Goal: Task Accomplishment & Management: Complete application form

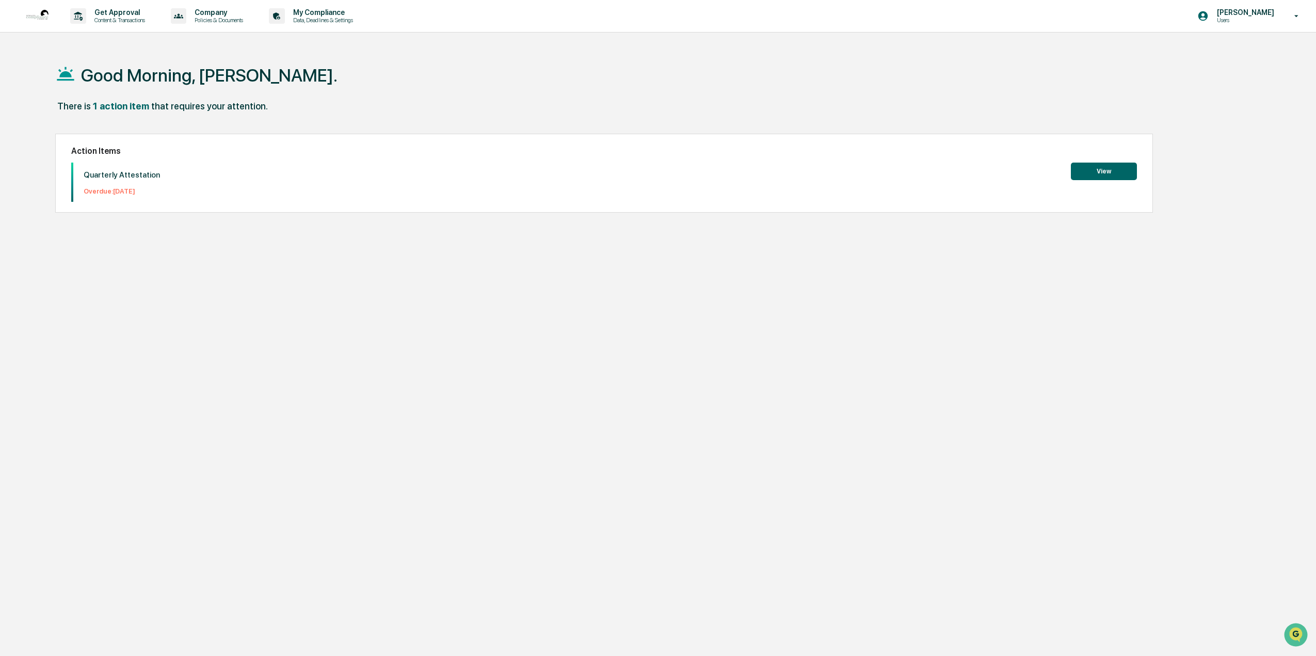
click at [1098, 174] on button "View" at bounding box center [1104, 172] width 66 height 18
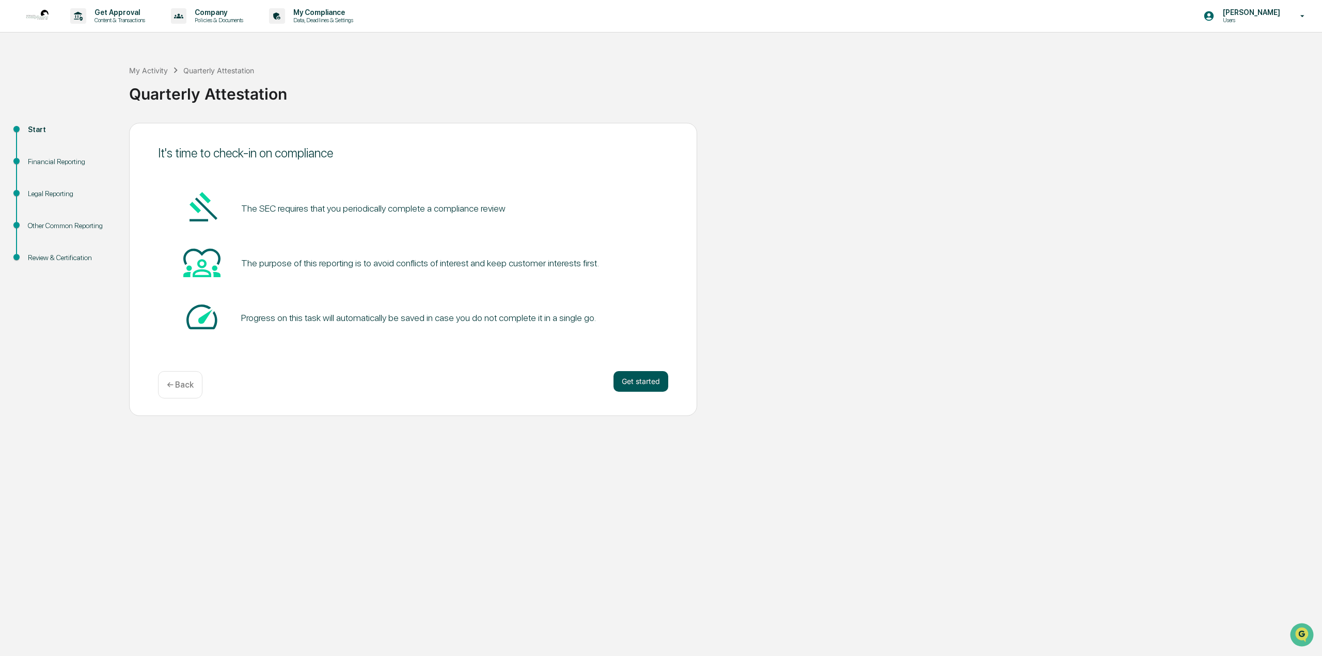
click at [638, 384] on button "Get started" at bounding box center [640, 381] width 55 height 21
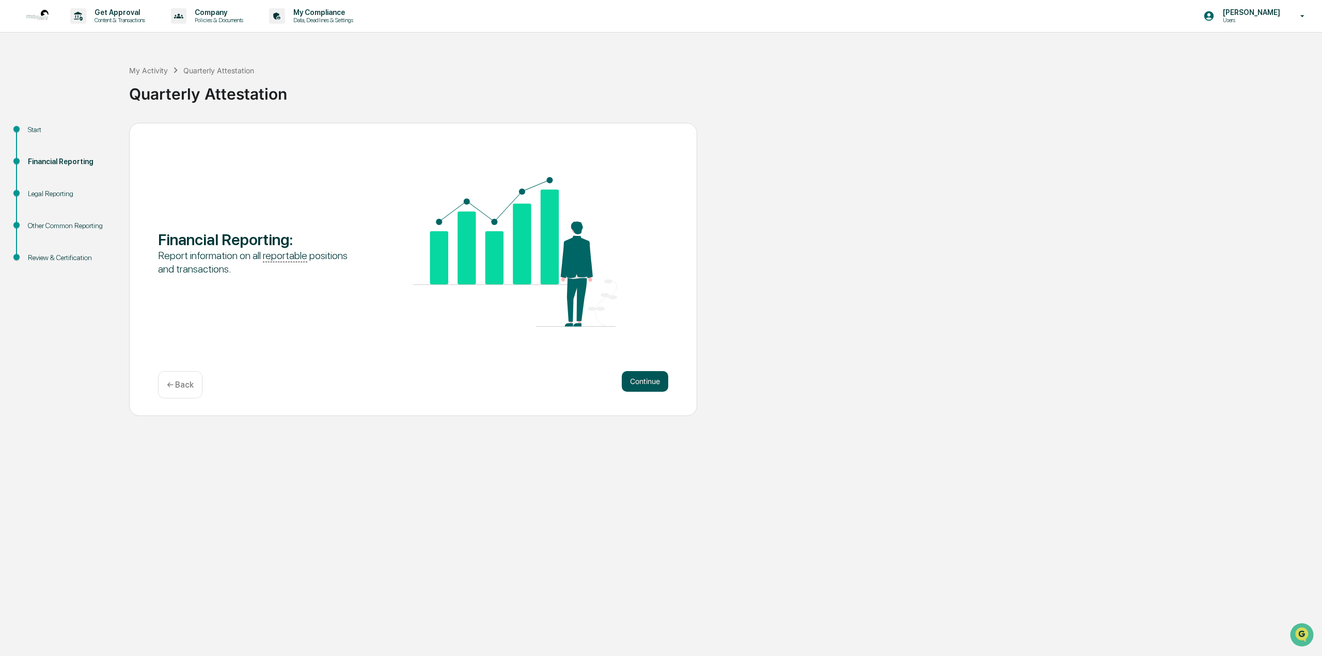
click at [633, 386] on button "Continue" at bounding box center [645, 381] width 46 height 21
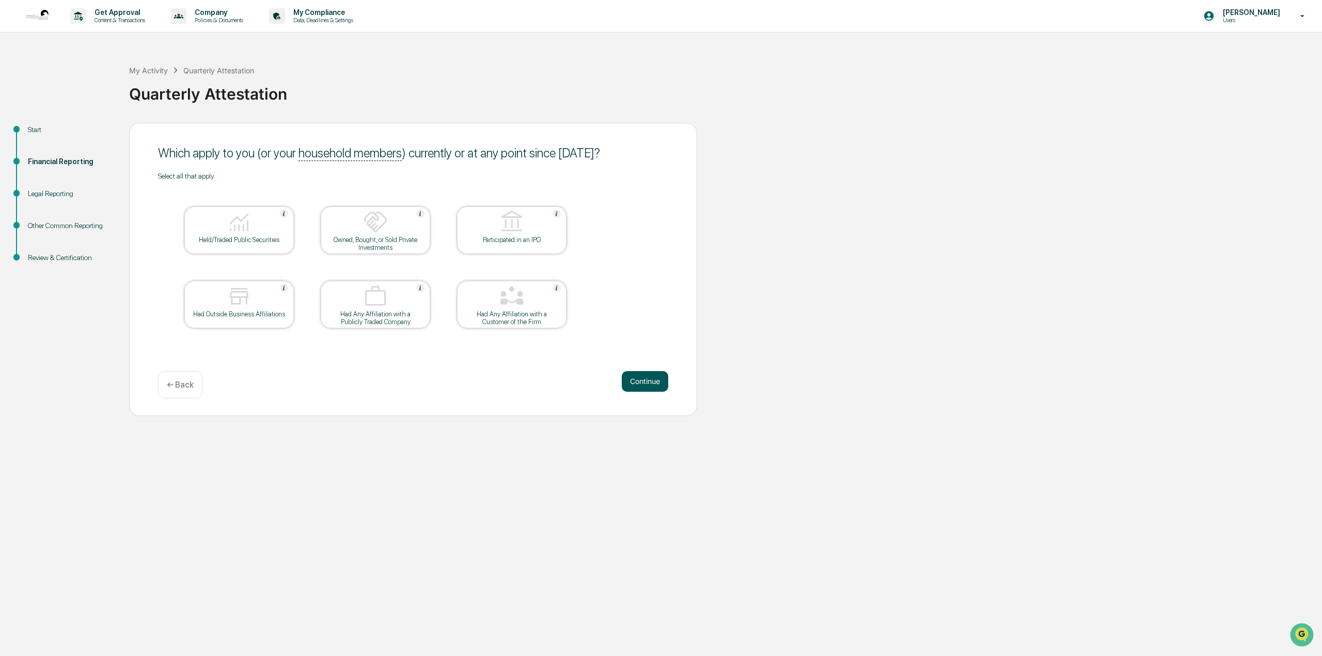
click at [638, 379] on button "Continue" at bounding box center [645, 381] width 46 height 21
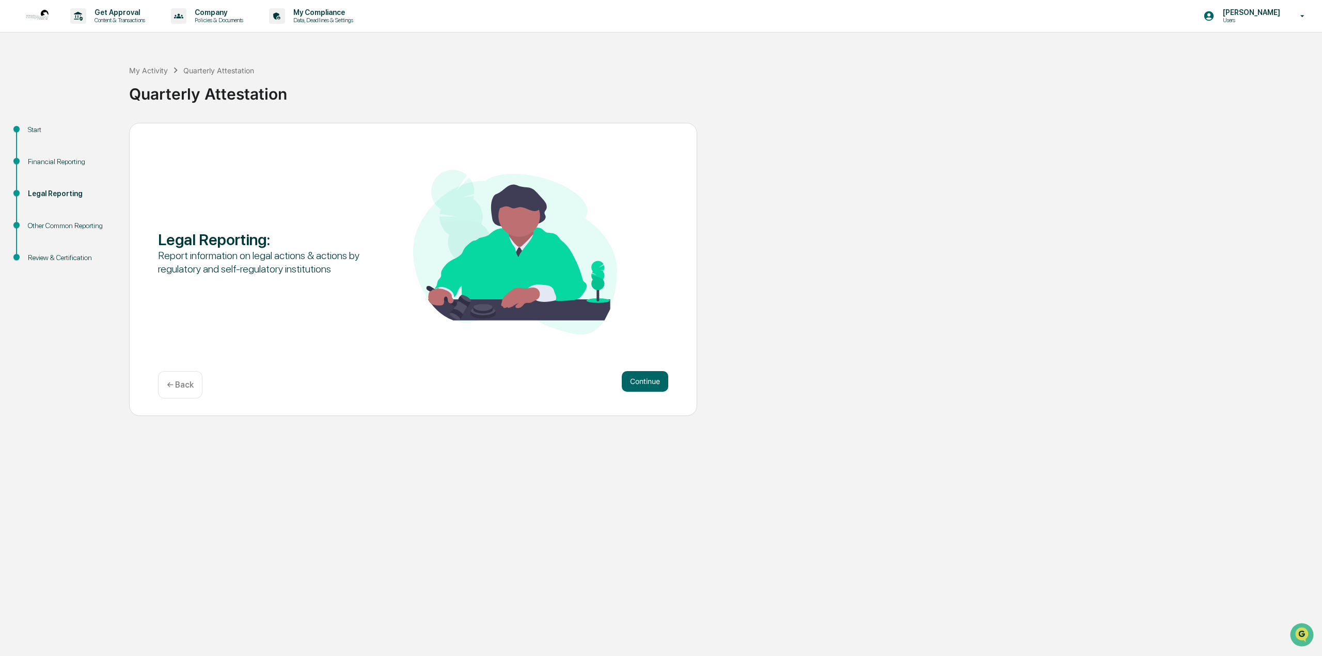
click at [638, 379] on button "Continue" at bounding box center [645, 381] width 46 height 21
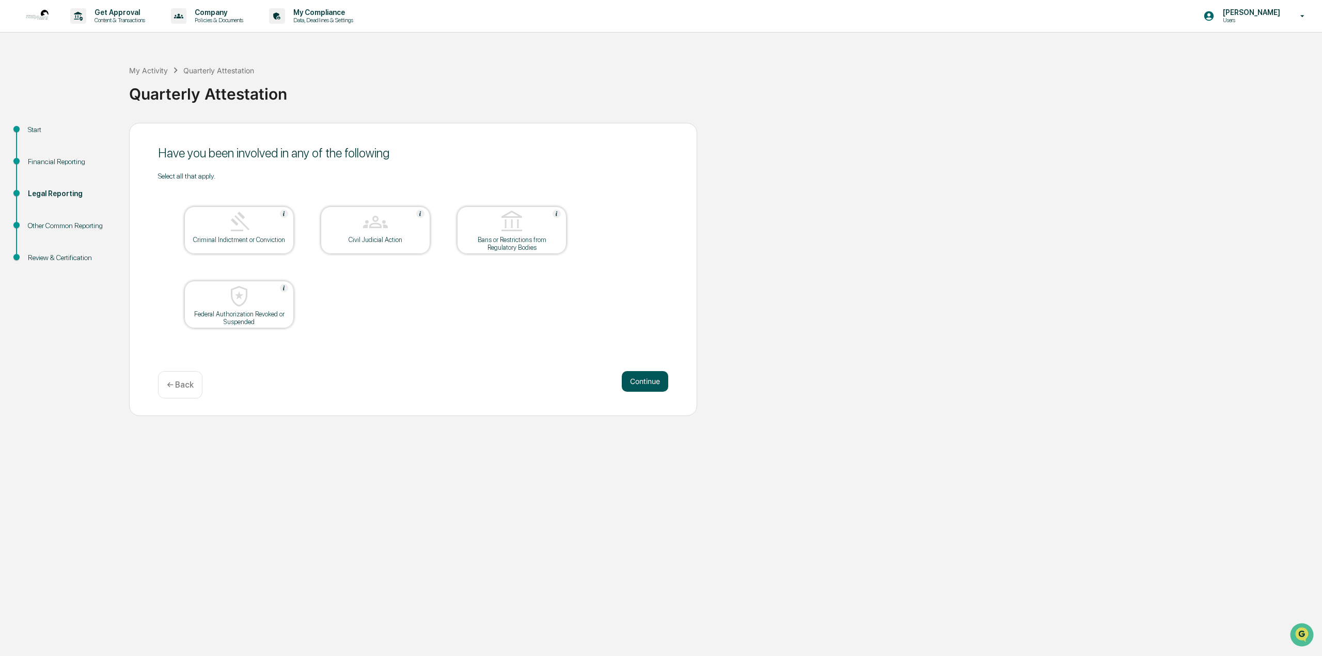
click at [643, 385] on button "Continue" at bounding box center [645, 381] width 46 height 21
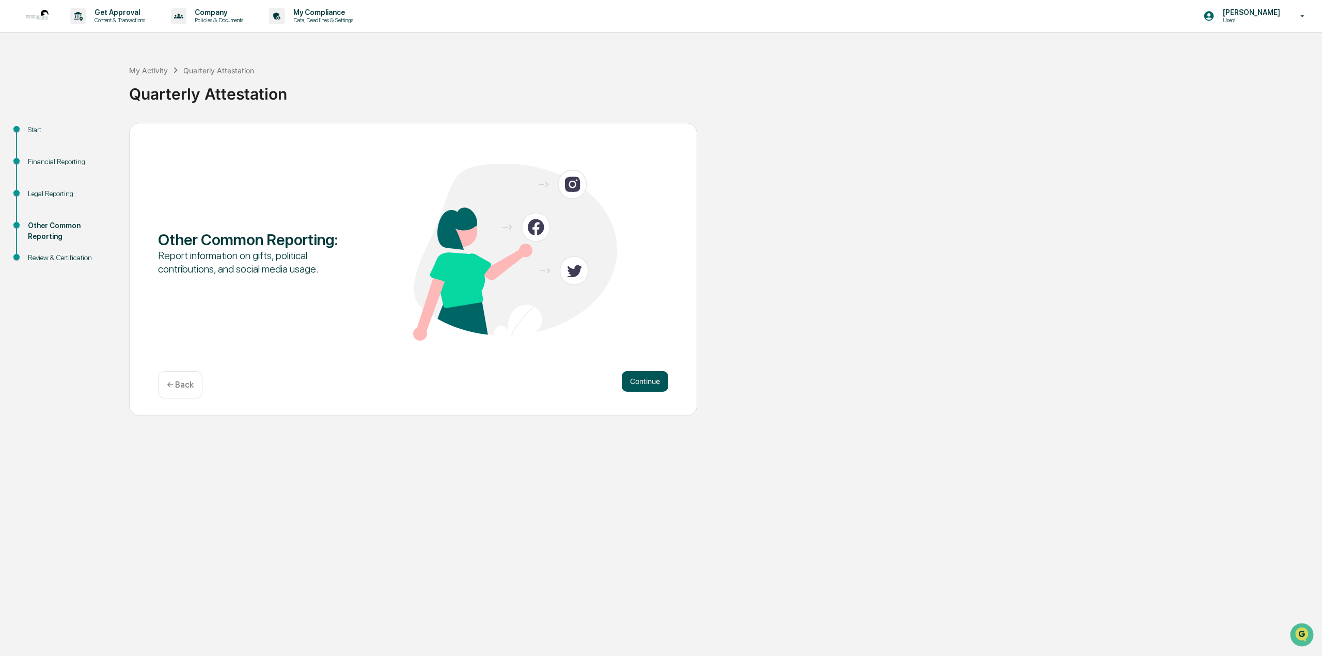
click at [653, 378] on button "Continue" at bounding box center [645, 381] width 46 height 21
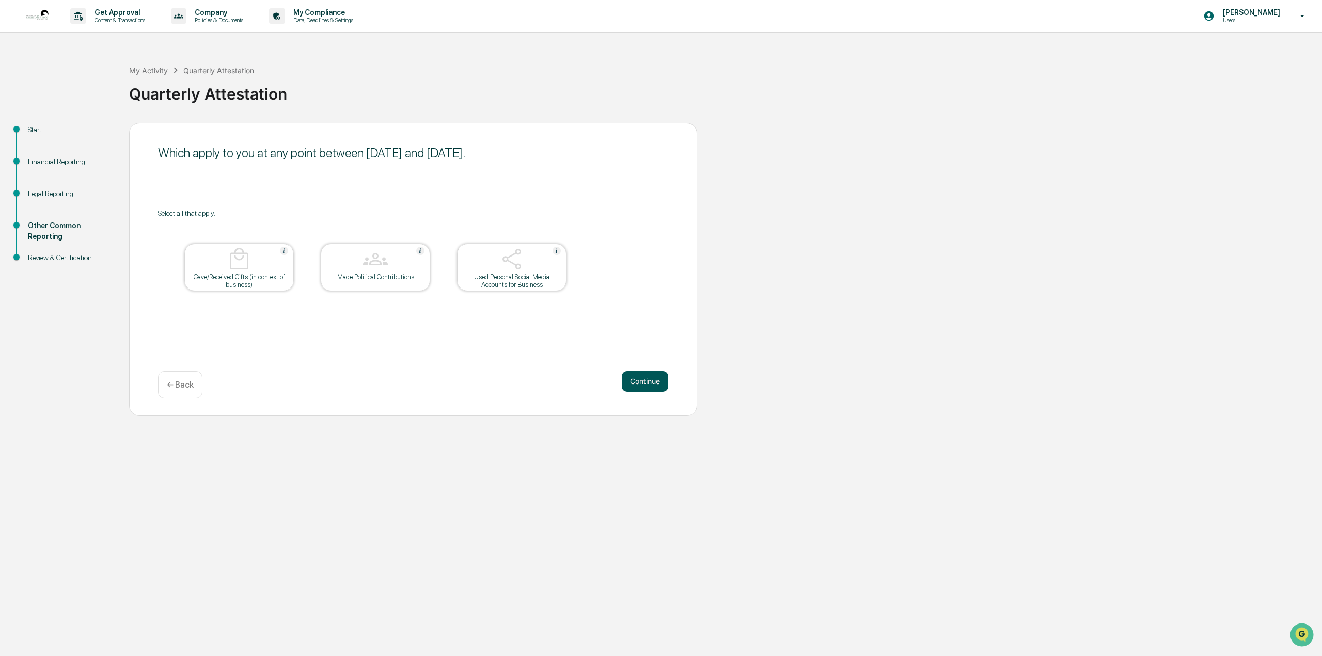
click at [629, 383] on button "Continue" at bounding box center [645, 381] width 46 height 21
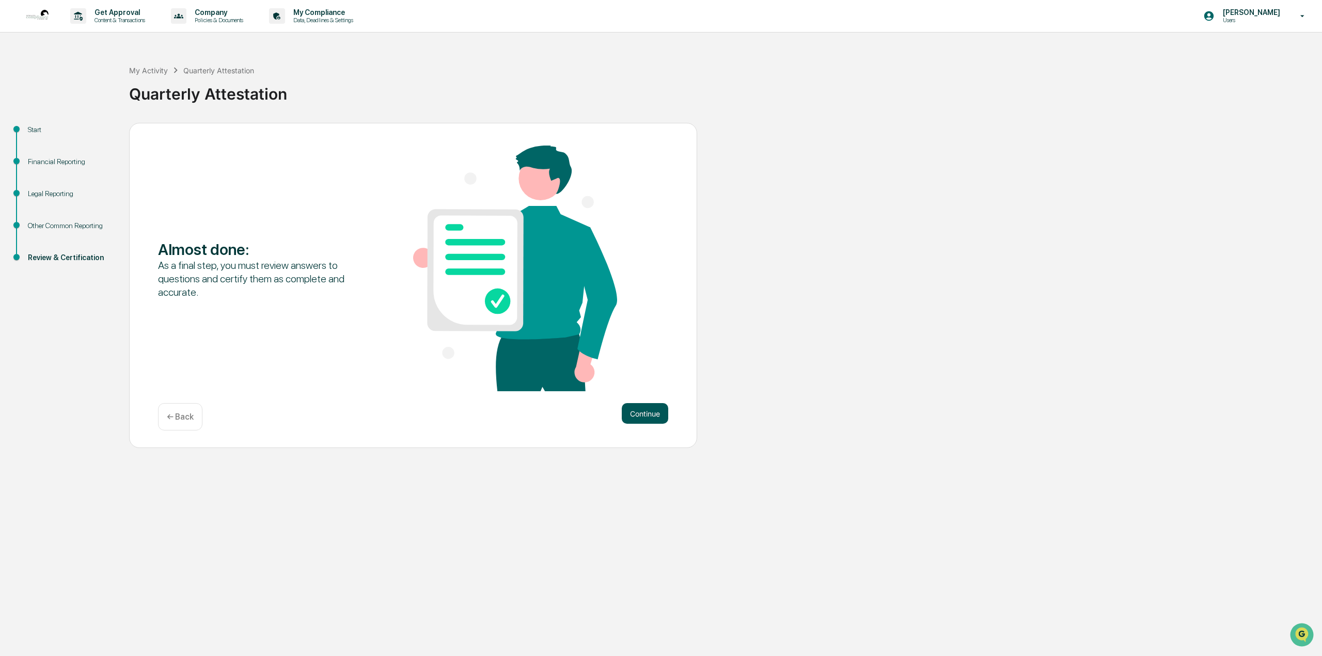
click at [646, 408] on button "Continue" at bounding box center [645, 413] width 46 height 21
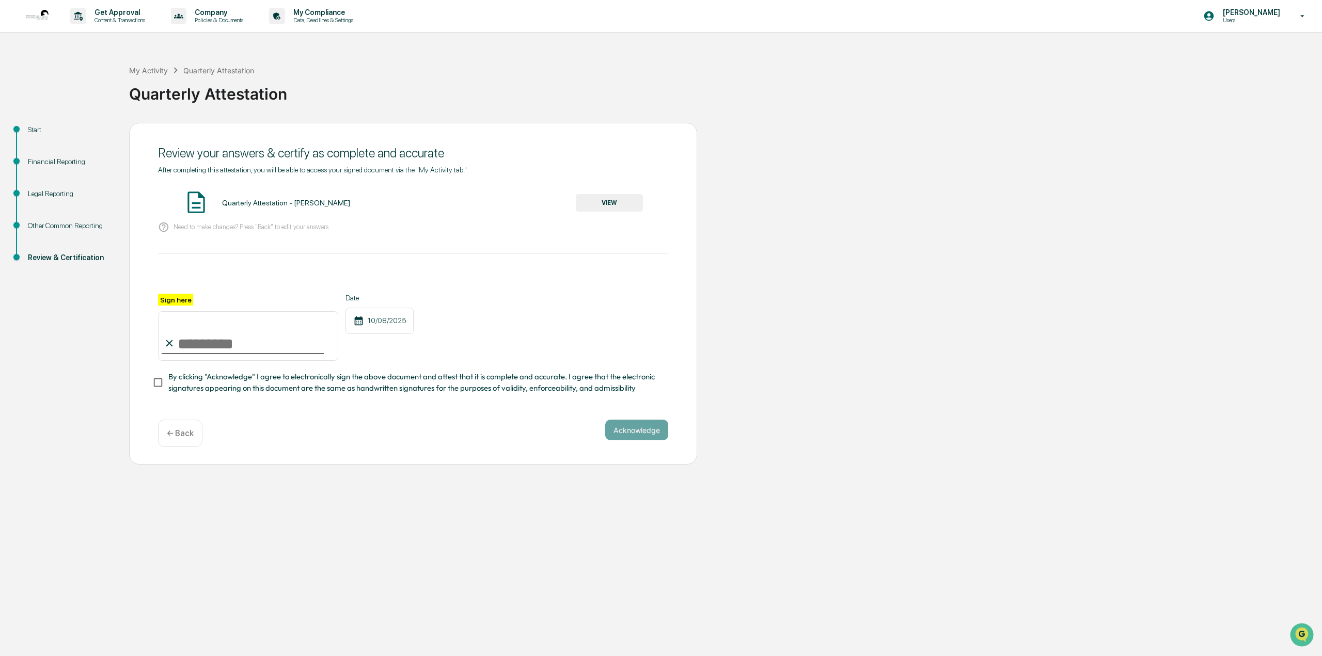
click at [197, 344] on input "Sign here" at bounding box center [248, 336] width 180 height 50
type input "**********"
click at [497, 281] on div at bounding box center [413, 281] width 510 height 25
click at [638, 432] on button "Acknowledge" at bounding box center [636, 430] width 63 height 21
click at [607, 199] on button "VIEW" at bounding box center [609, 203] width 67 height 18
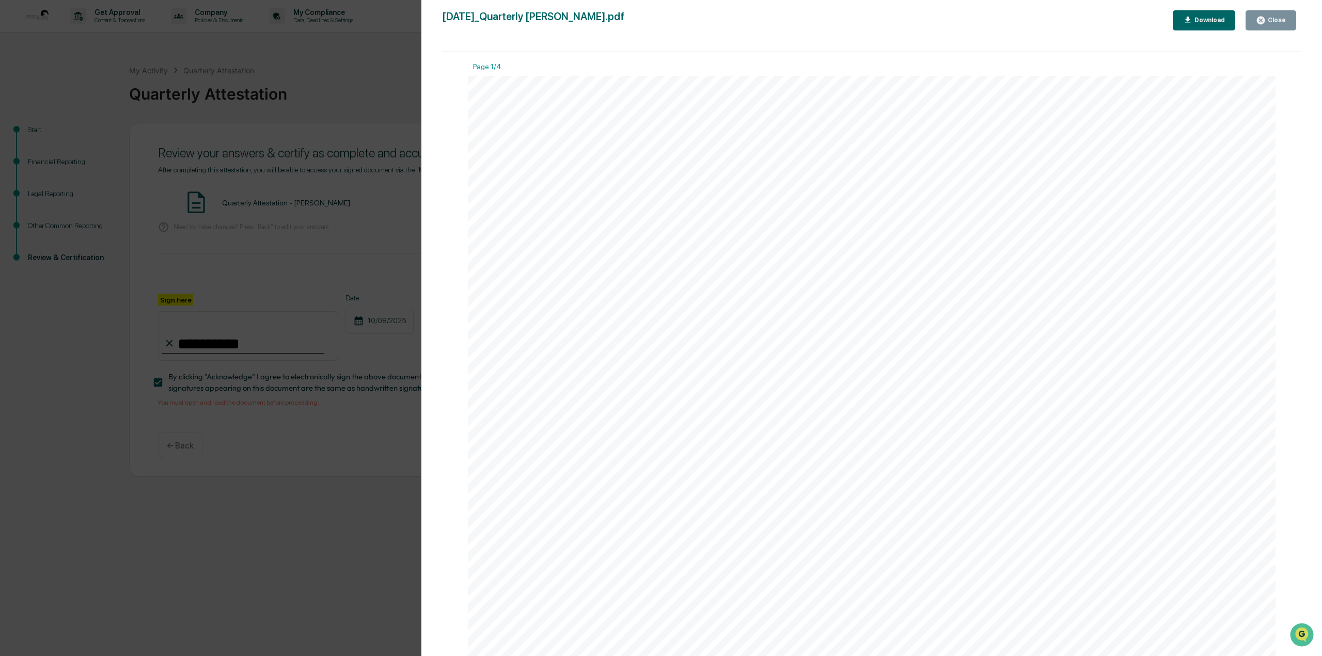
click at [1271, 19] on div "Close" at bounding box center [1275, 20] width 20 height 7
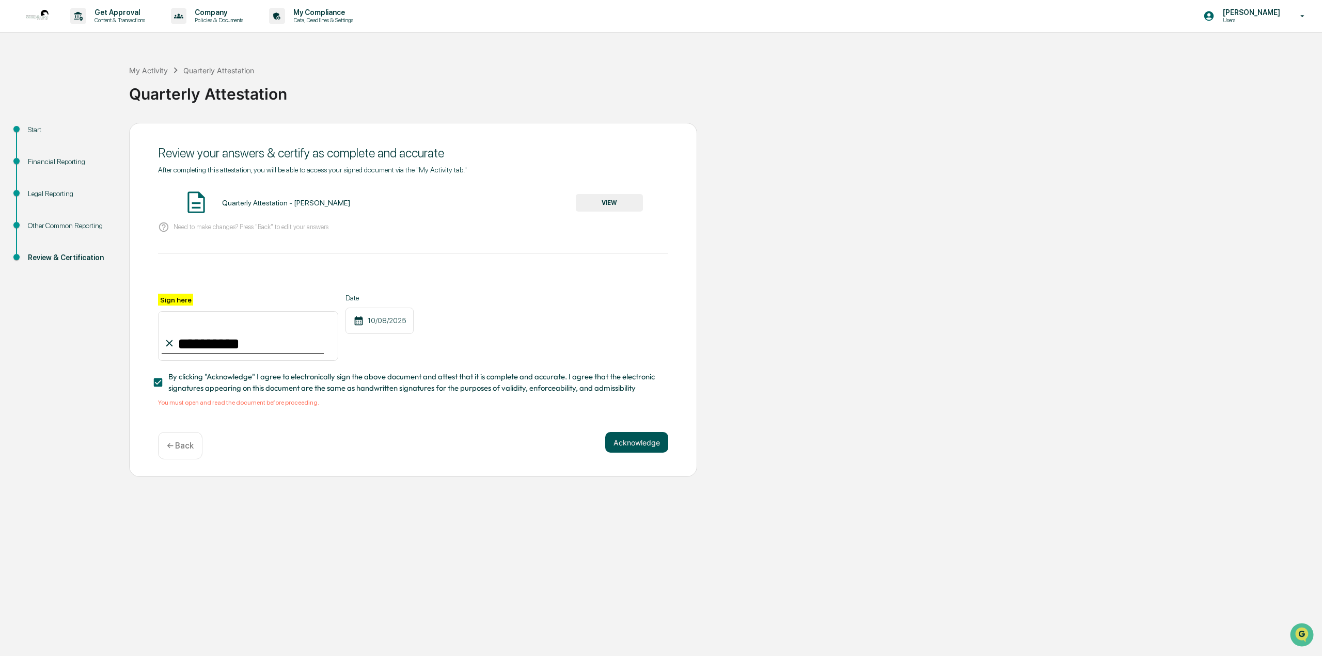
click at [620, 447] on button "Acknowledge" at bounding box center [636, 442] width 63 height 21
